Goal: Transaction & Acquisition: Purchase product/service

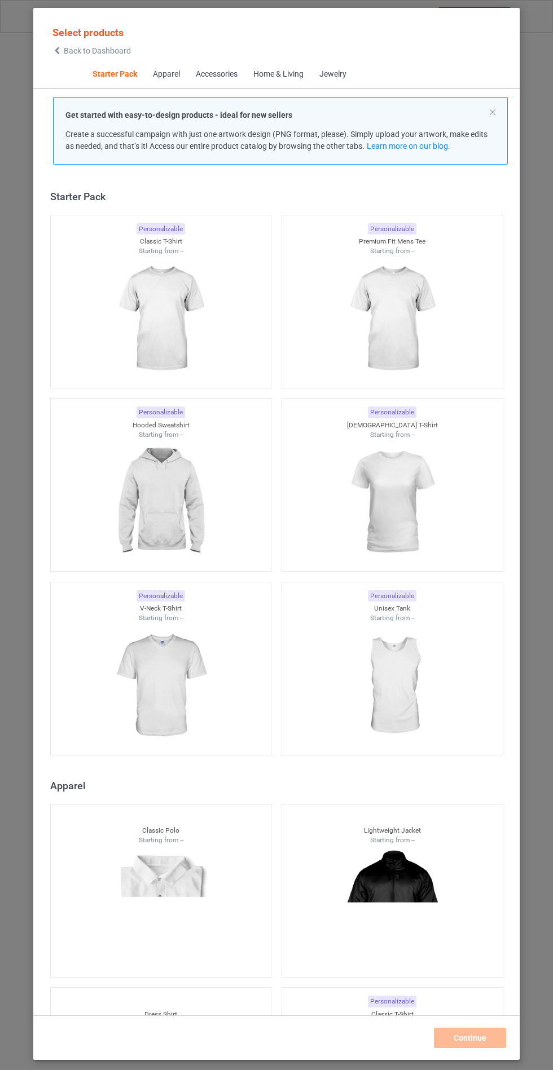
scroll to position [14, 0]
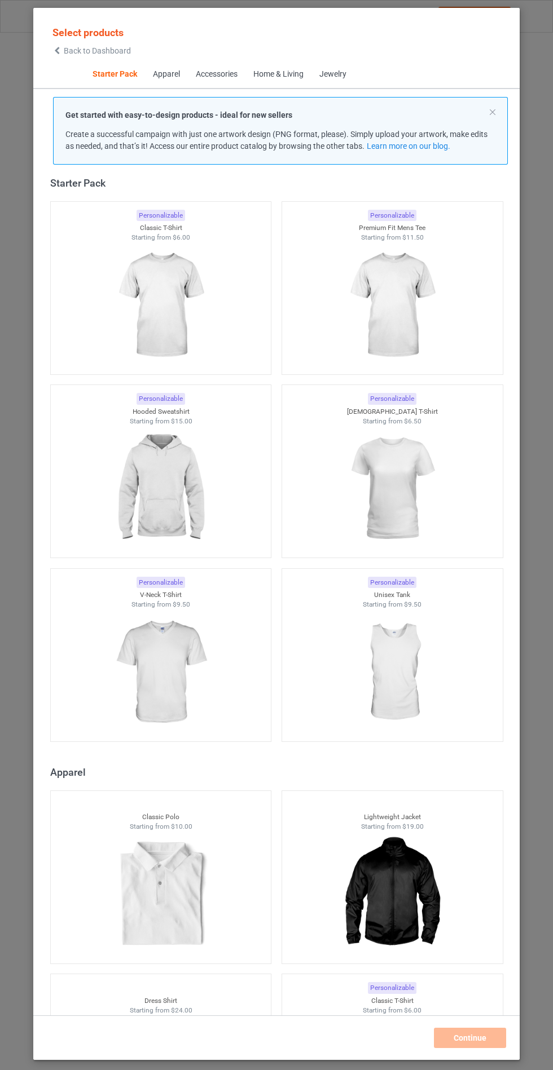
click at [209, 456] on img at bounding box center [160, 489] width 101 height 126
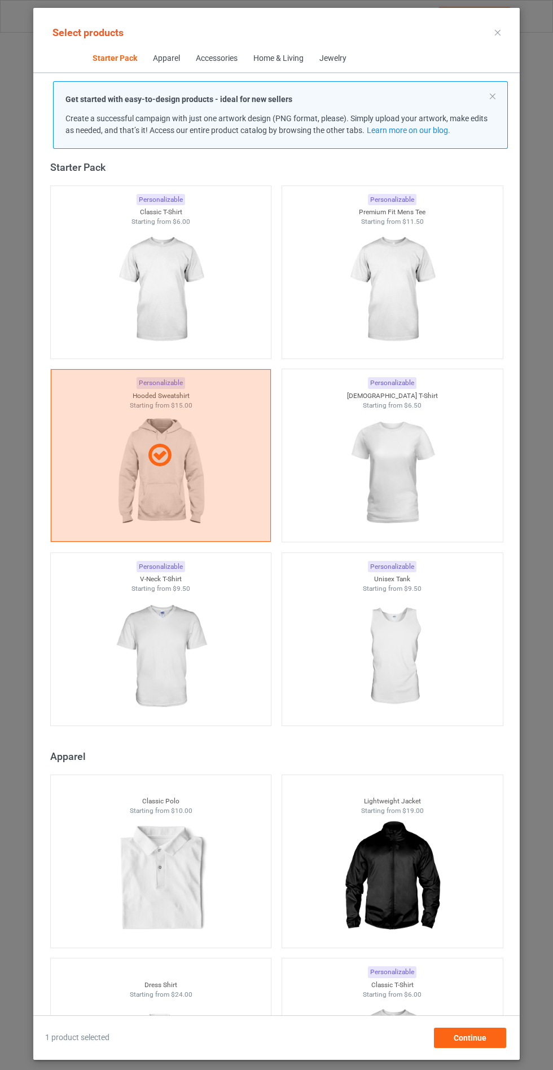
scroll to position [65, 0]
click at [480, 1043] on span "Continue" at bounding box center [469, 1038] width 33 height 9
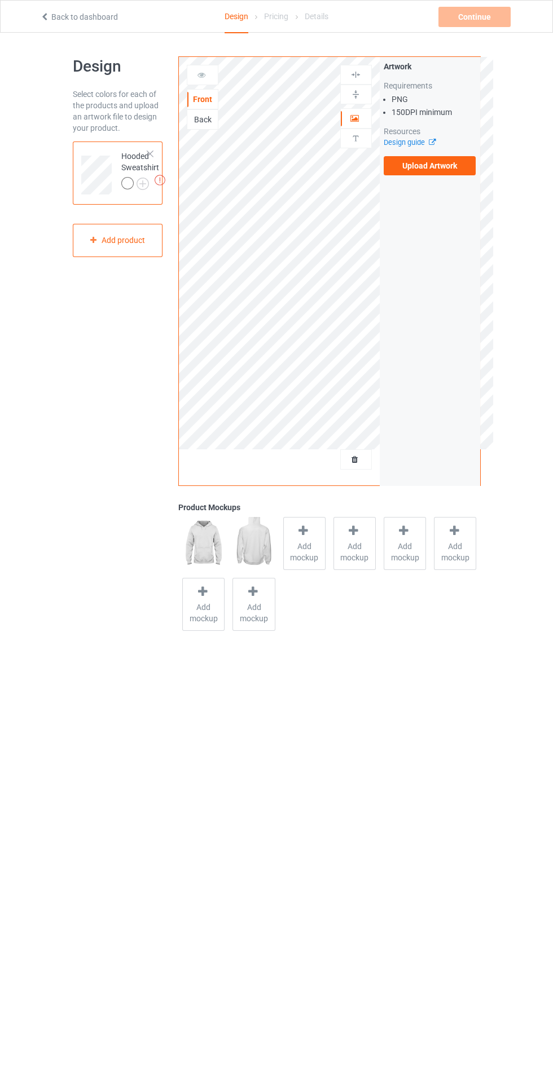
click at [321, 545] on span "Add mockup" at bounding box center [304, 552] width 41 height 23
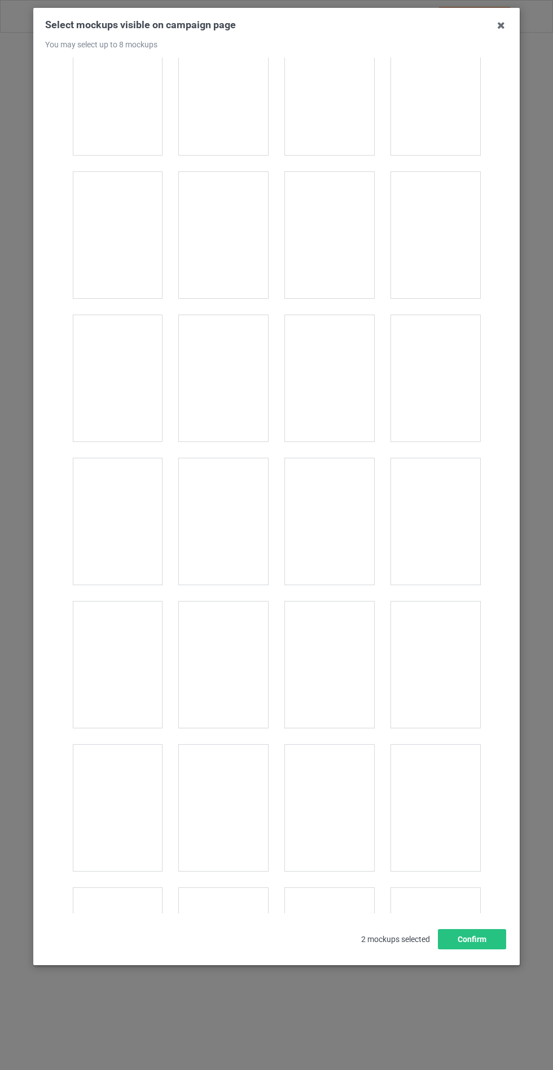
scroll to position [8916, 0]
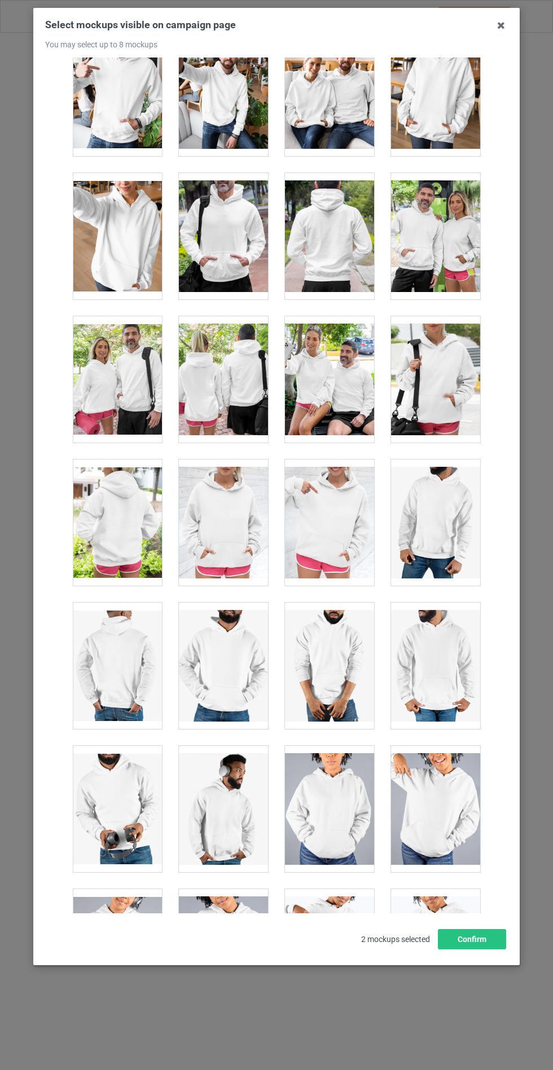
click at [222, 510] on div at bounding box center [223, 523] width 89 height 126
click at [455, 950] on button "Confirm" at bounding box center [472, 939] width 68 height 20
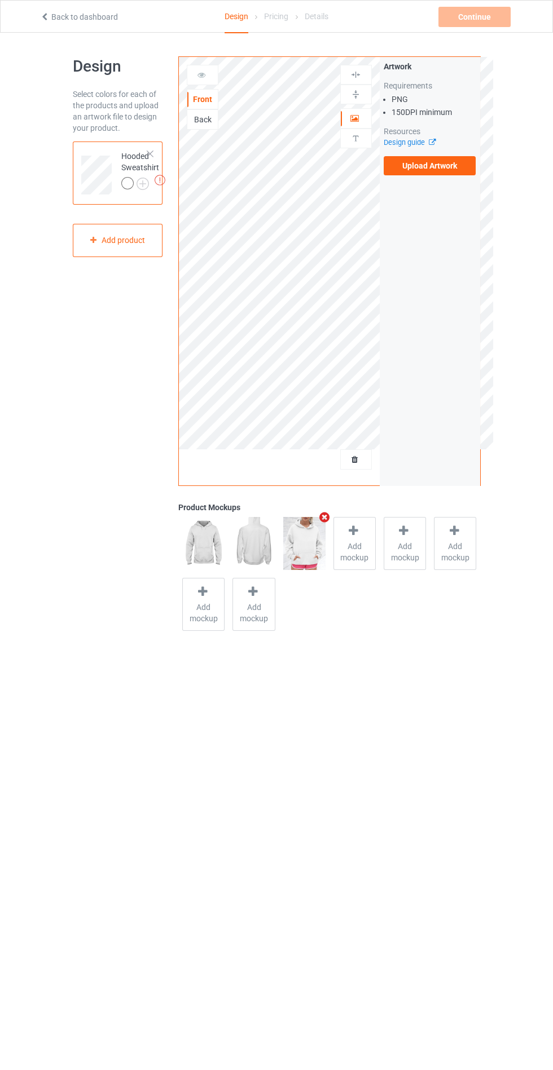
click at [429, 166] on label "Upload Artwork" at bounding box center [429, 165] width 92 height 19
click at [0, 0] on input "Upload Artwork" at bounding box center [0, 0] width 0 height 0
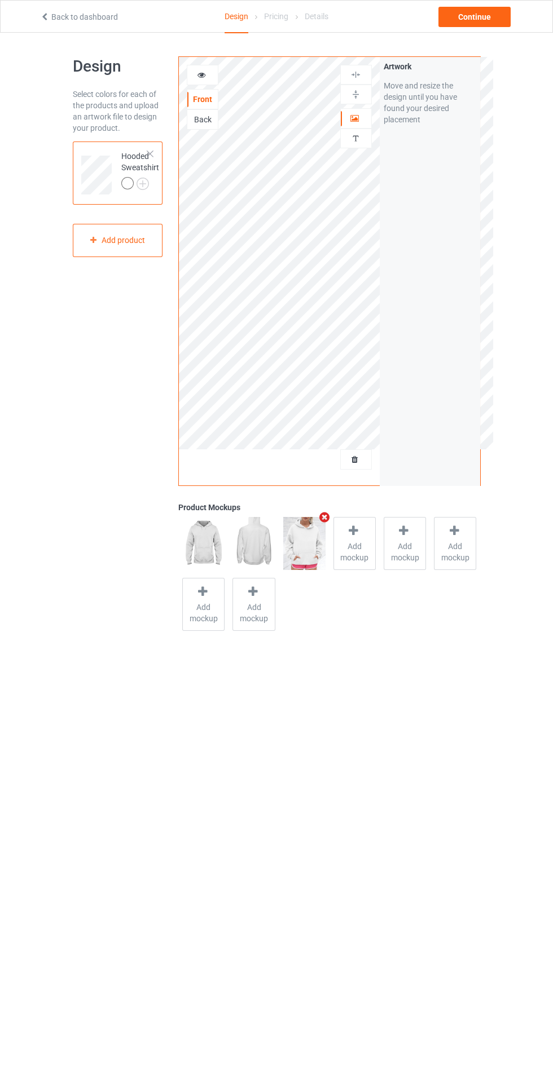
click at [0, 0] on img at bounding box center [0, 0] width 0 height 0
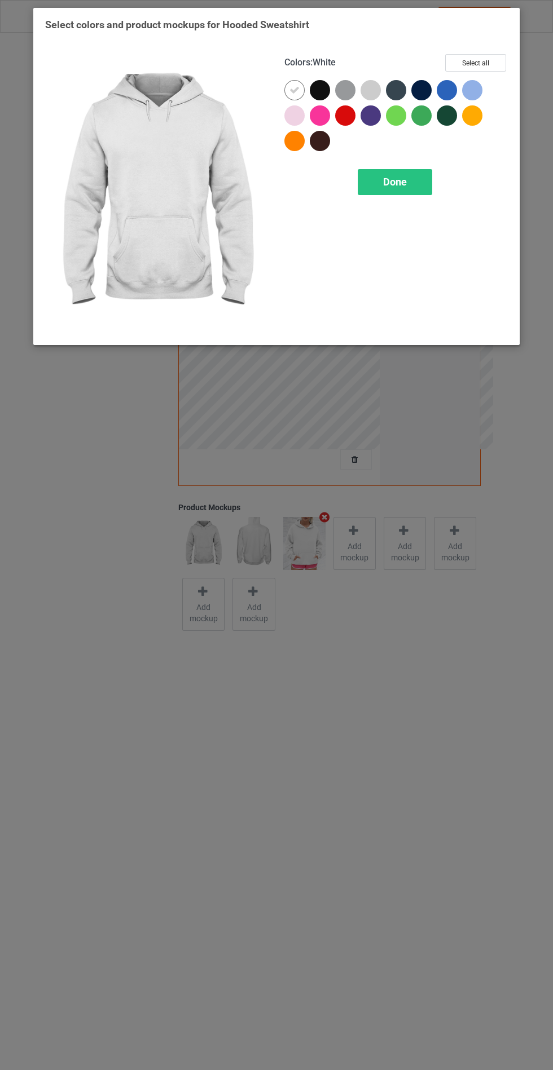
click at [288, 127] on div at bounding box center [296, 117] width 25 height 25
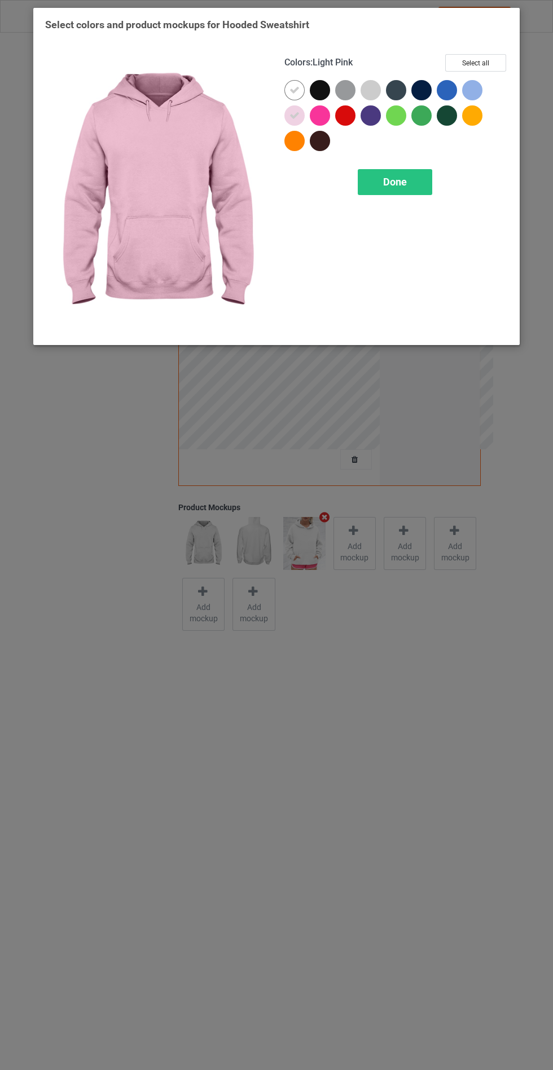
click at [323, 85] on div at bounding box center [320, 90] width 20 height 20
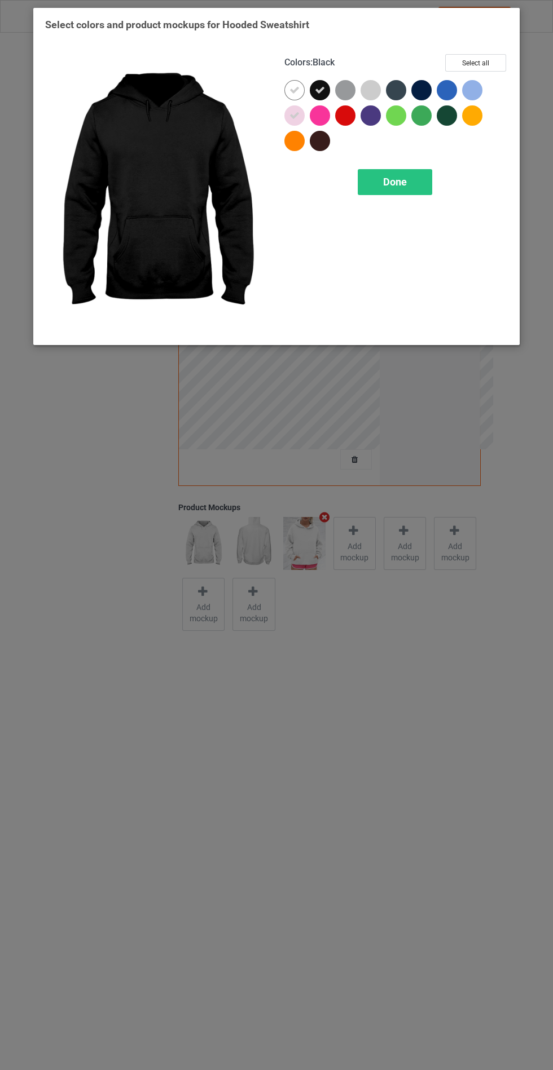
click at [376, 93] on div at bounding box center [370, 90] width 20 height 20
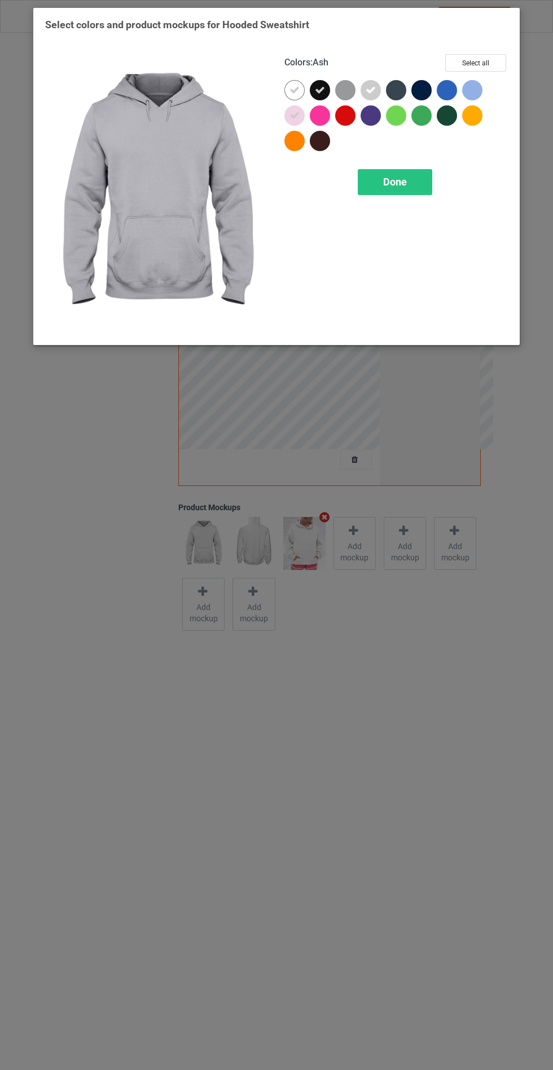
click at [343, 91] on div at bounding box center [345, 90] width 20 height 20
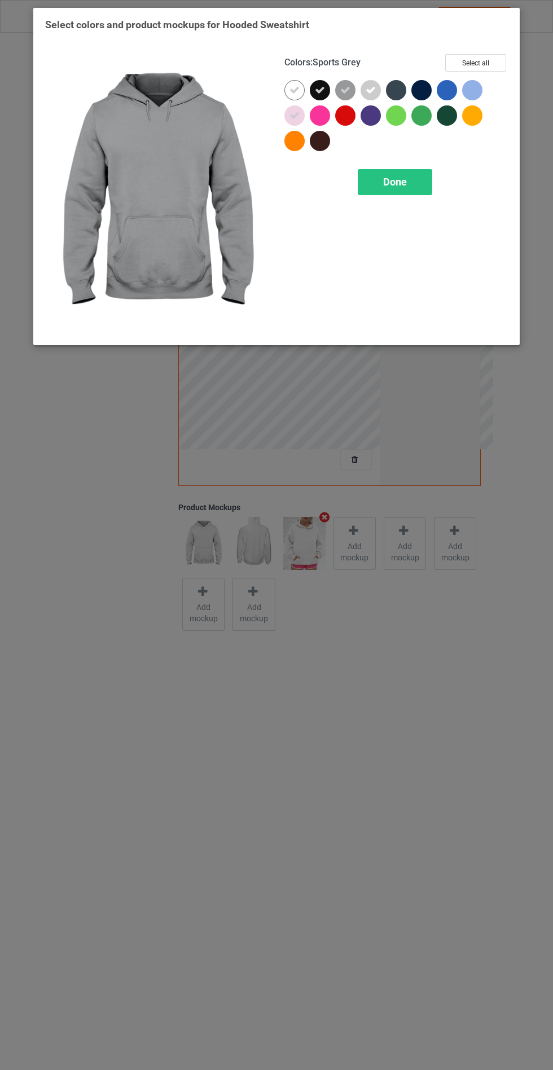
click at [477, 89] on div at bounding box center [472, 90] width 20 height 20
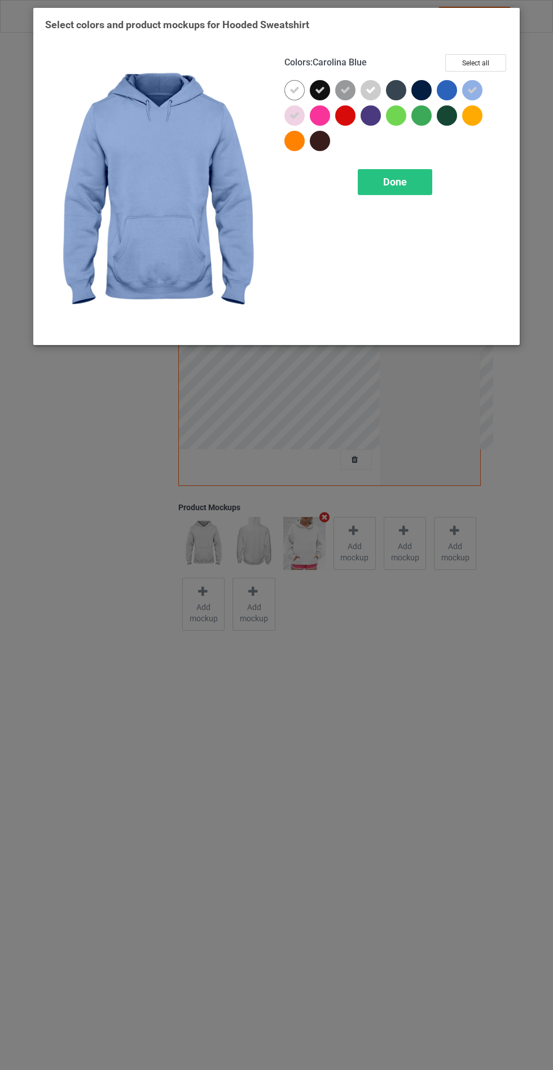
click at [442, 91] on div at bounding box center [446, 90] width 20 height 20
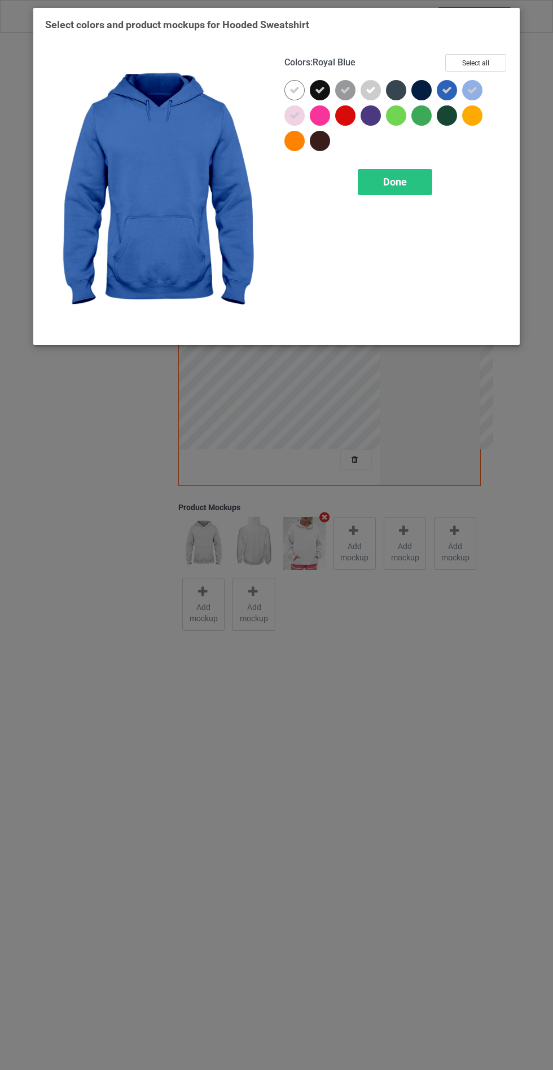
click at [388, 89] on div at bounding box center [396, 90] width 20 height 20
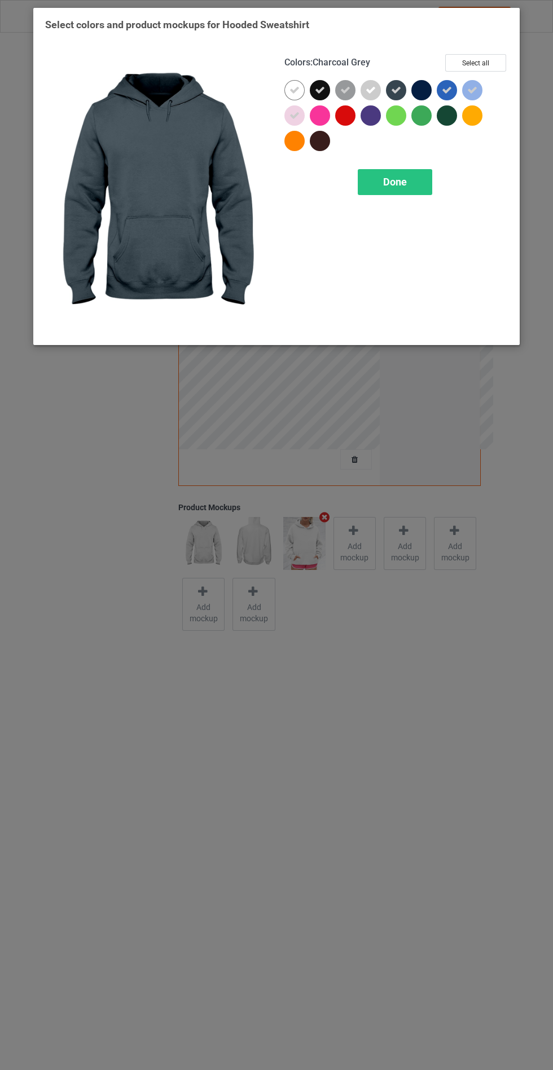
click at [418, 92] on div at bounding box center [421, 90] width 20 height 20
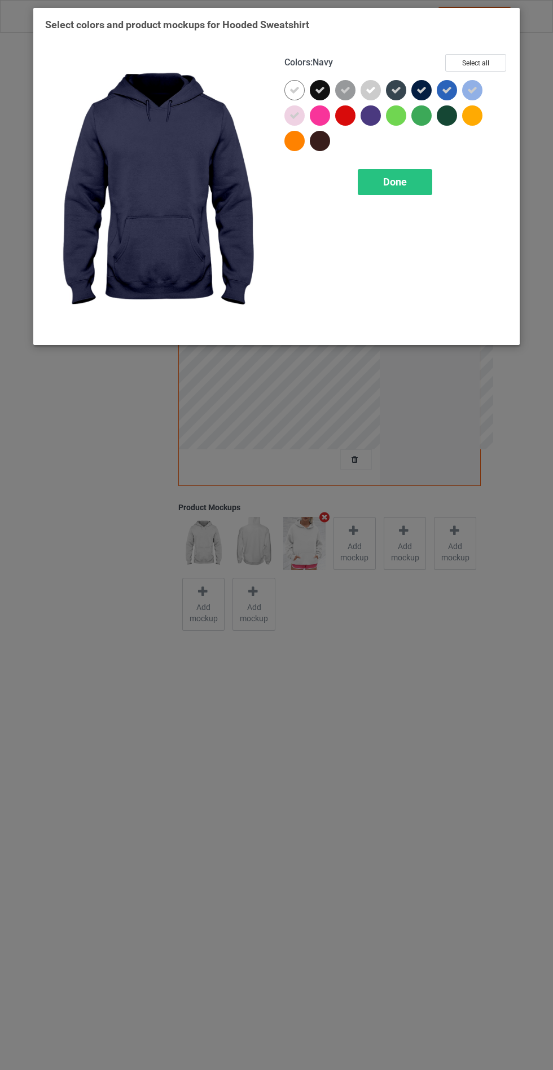
click at [449, 118] on div at bounding box center [446, 115] width 20 height 20
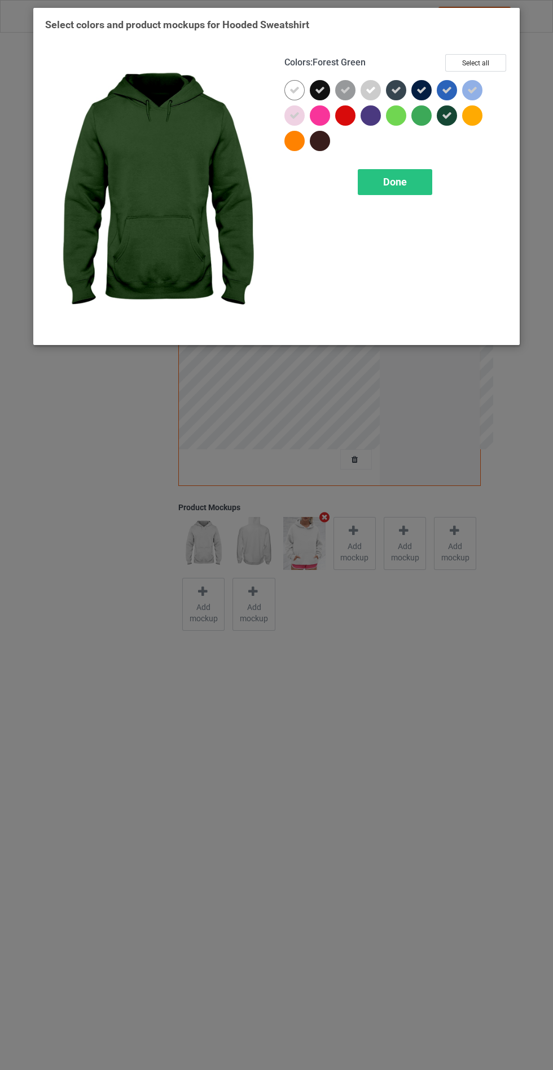
click at [448, 125] on div at bounding box center [448, 117] width 25 height 25
click at [318, 150] on div at bounding box center [320, 141] width 20 height 20
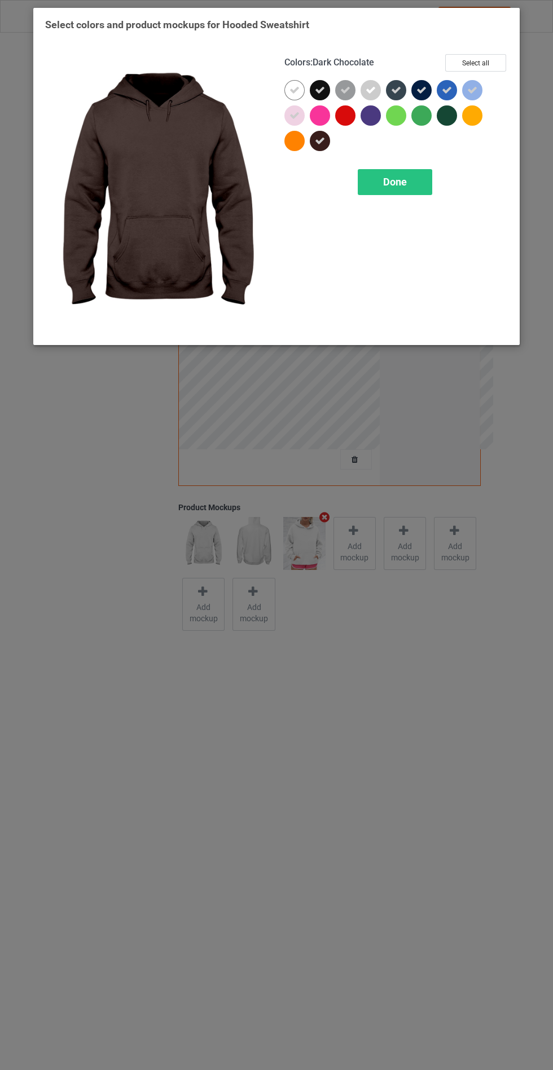
click at [409, 191] on div "Done" at bounding box center [394, 182] width 74 height 26
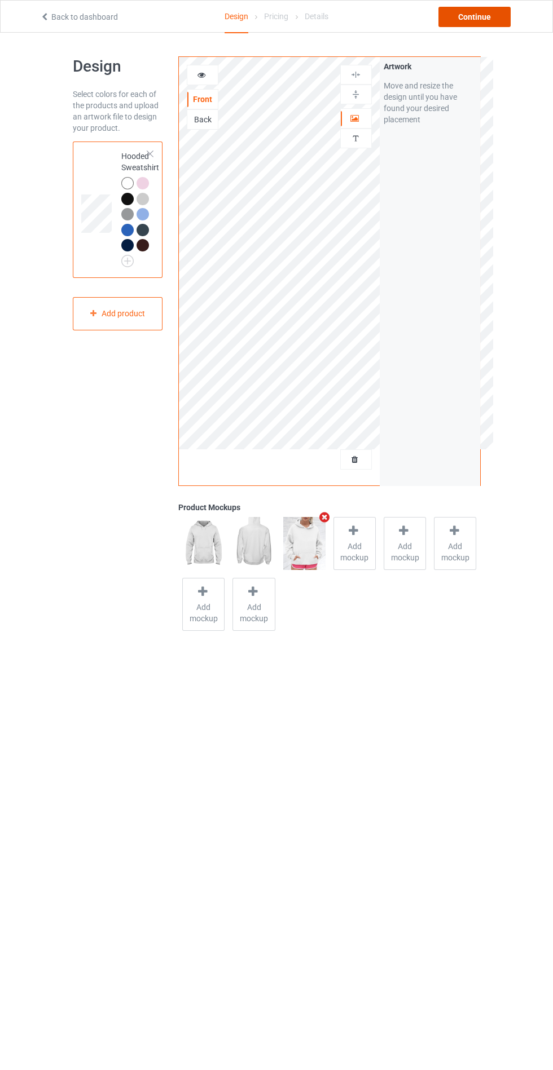
click at [465, 23] on div "Continue" at bounding box center [474, 17] width 72 height 20
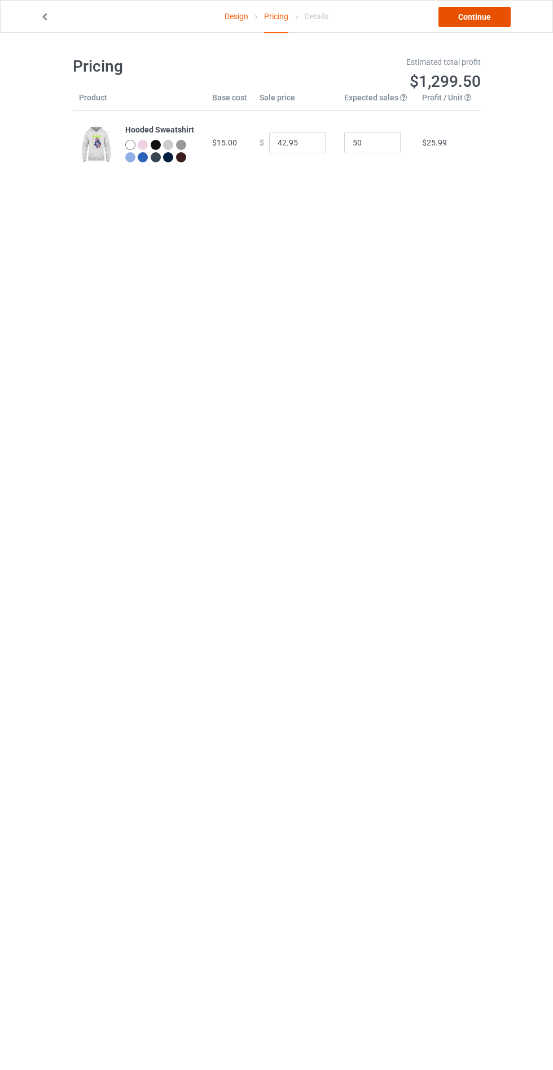
click at [480, 25] on link "Continue" at bounding box center [474, 17] width 72 height 20
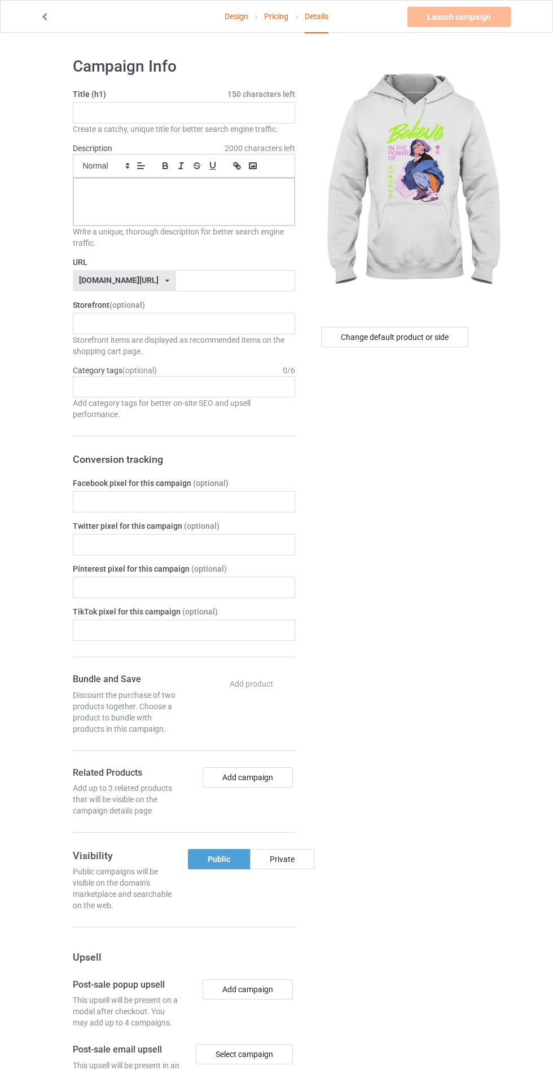
click at [209, 95] on label "Title (h1) 150 characters left" at bounding box center [184, 94] width 222 height 11
click at [180, 112] on input "text" at bounding box center [184, 112] width 222 height 21
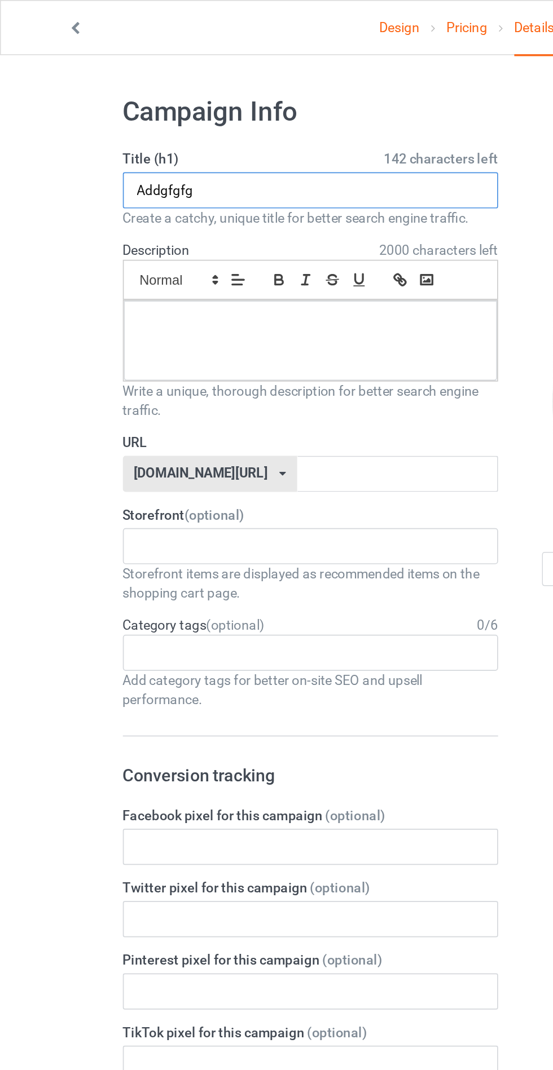
type input "Addgfgfg"
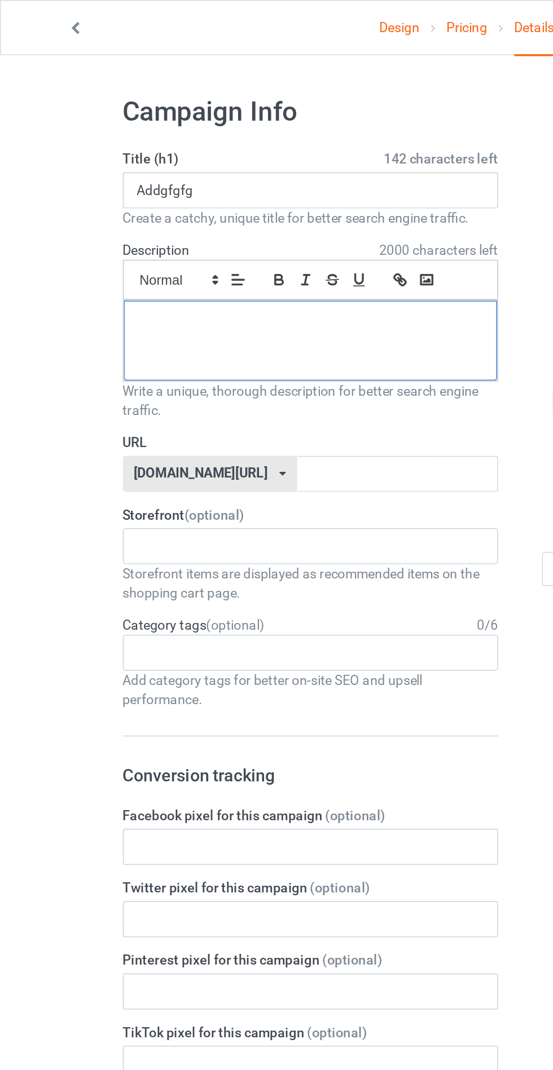
click at [193, 205] on div at bounding box center [183, 201] width 221 height 47
click at [207, 276] on input "text" at bounding box center [235, 280] width 119 height 21
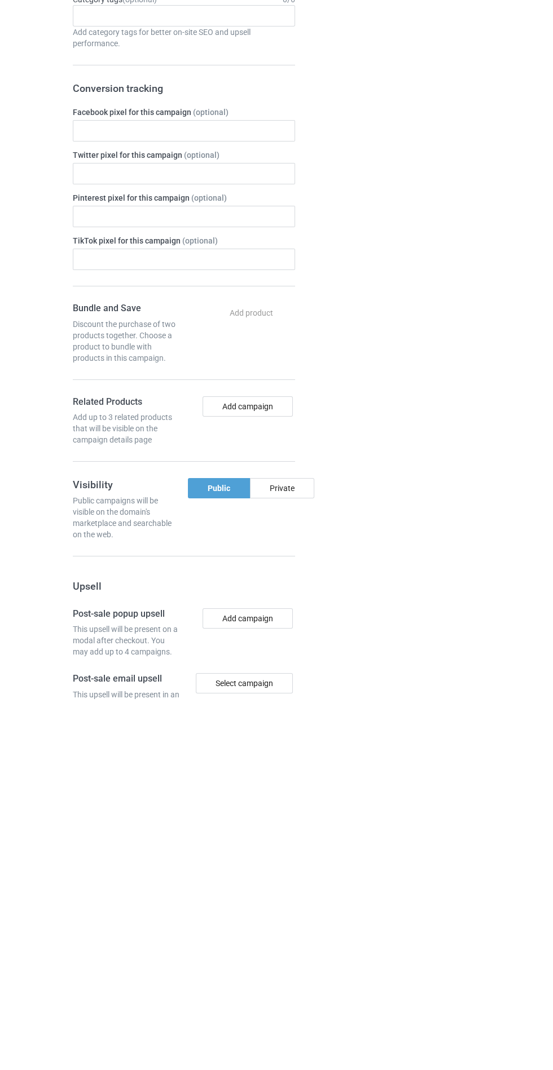
type input "Jrggdjj"
click at [304, 850] on div "Change default product or side" at bounding box center [396, 684] width 186 height 1273
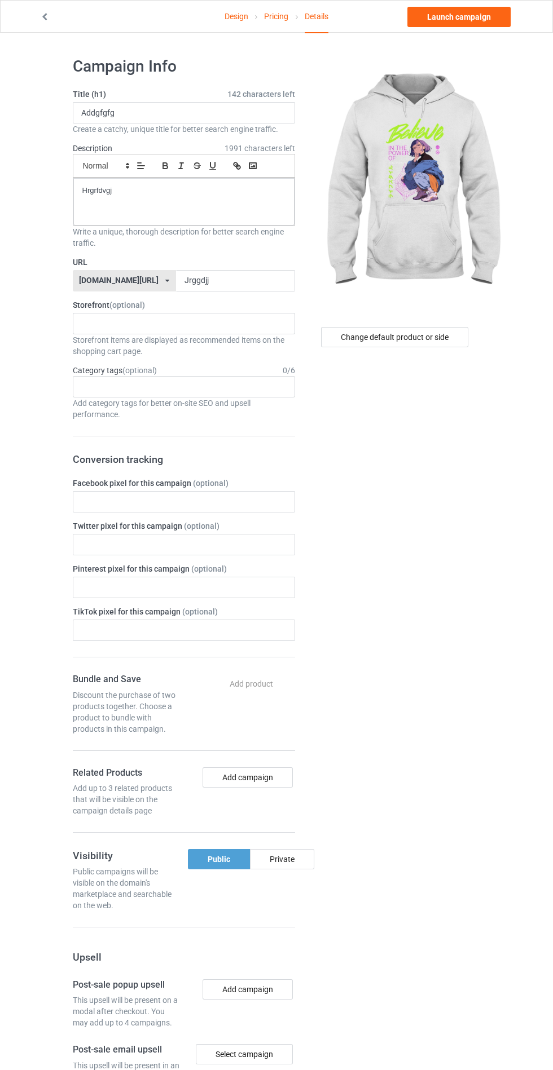
click at [278, 862] on div "Private" at bounding box center [282, 859] width 64 height 20
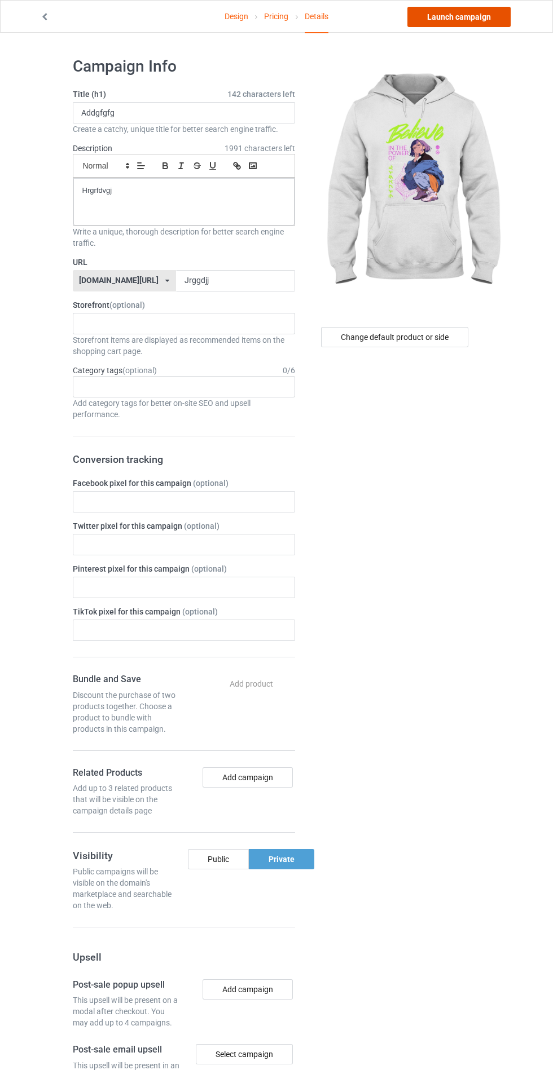
click at [486, 24] on link "Launch campaign" at bounding box center [458, 17] width 103 height 20
